Goal: Information Seeking & Learning: Learn about a topic

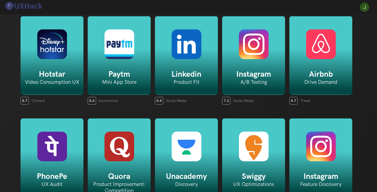
scroll to position [499, 0]
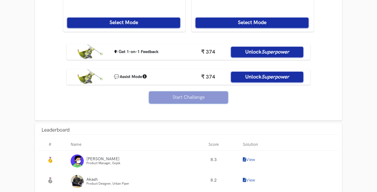
scroll to position [421, 0]
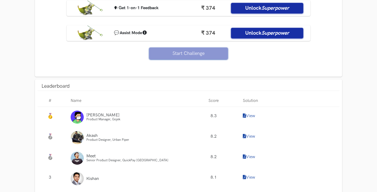
click at [251, 116] on link "View" at bounding box center [249, 116] width 12 height 5
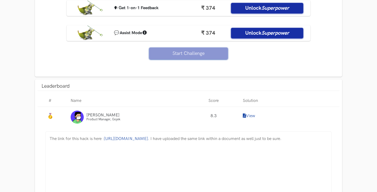
click at [148, 138] on span "https://www.notion.so/LudoKing-Improving-Ad-Paid-Plans-Monetisation-69ed0e504b5…" at bounding box center [126, 138] width 44 height 5
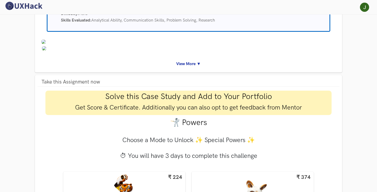
scroll to position [53, 0]
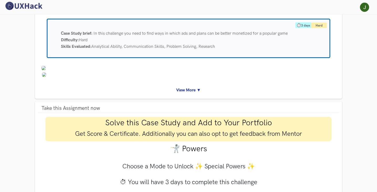
click at [189, 91] on link "View More ▼" at bounding box center [189, 90] width 295 height 7
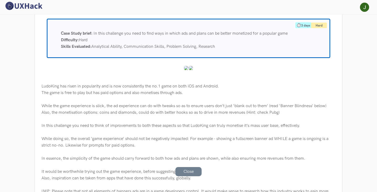
scroll to position [0, 0]
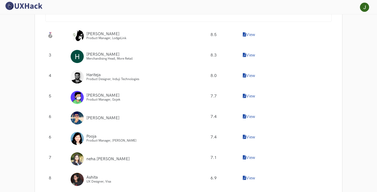
scroll to position [683, 0]
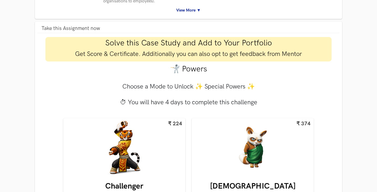
scroll to position [158, 0]
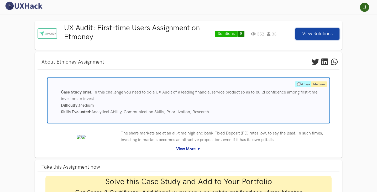
scroll to position [131, 0]
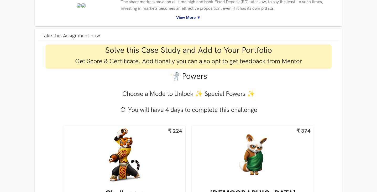
click at [188, 18] on link "View More ▼" at bounding box center [189, 17] width 295 height 7
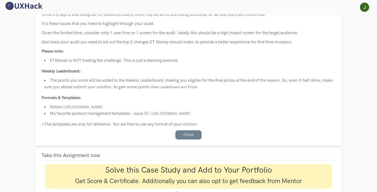
scroll to position [184, 0]
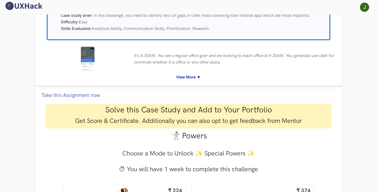
scroll to position [79, 0]
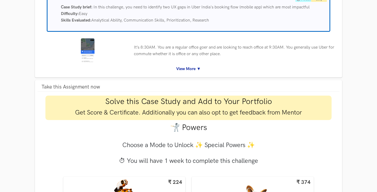
click at [190, 70] on link "View More ▼" at bounding box center [189, 69] width 295 height 7
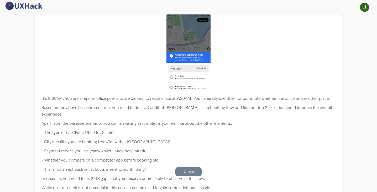
scroll to position [0, 0]
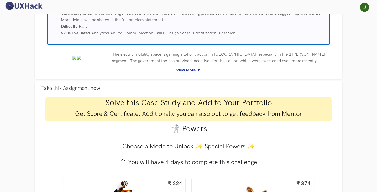
scroll to position [26, 0]
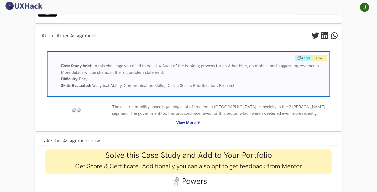
click at [181, 124] on link "View More ▼" at bounding box center [189, 123] width 295 height 7
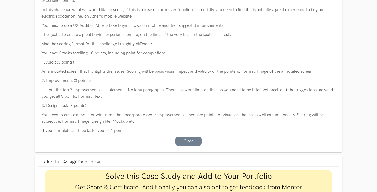
scroll to position [184, 0]
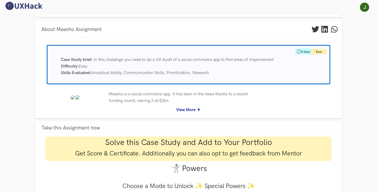
scroll to position [79, 0]
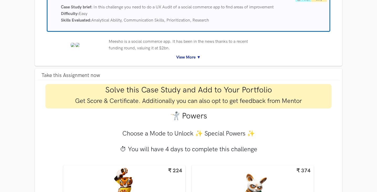
click at [188, 59] on link "View More ▼" at bounding box center [189, 57] width 295 height 7
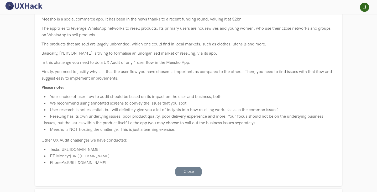
scroll to position [105, 0]
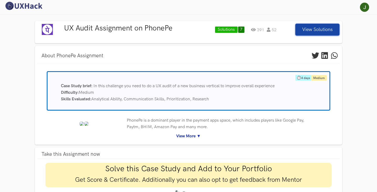
click at [184, 137] on link "View More ▼" at bounding box center [189, 136] width 295 height 7
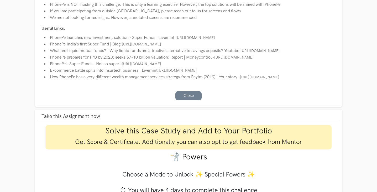
scroll to position [342, 0]
